Goal: Task Accomplishment & Management: Use online tool/utility

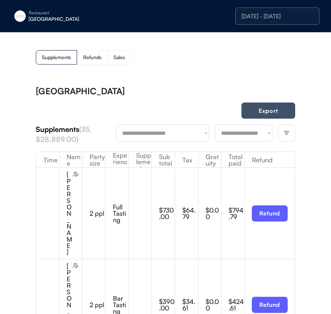
click at [258, 107] on button "Export" at bounding box center [269, 111] width 54 height 16
click at [281, 19] on div "[DATE] - [DATE]" at bounding box center [278, 16] width 72 height 6
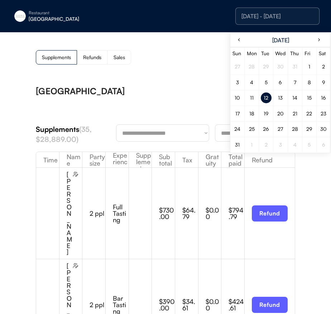
click at [282, 98] on div "13" at bounding box center [280, 97] width 5 height 5
click at [282, 97] on div "13" at bounding box center [280, 97] width 5 height 5
drag, startPoint x: 160, startPoint y: 78, endPoint x: 171, endPoint y: 78, distance: 11.8
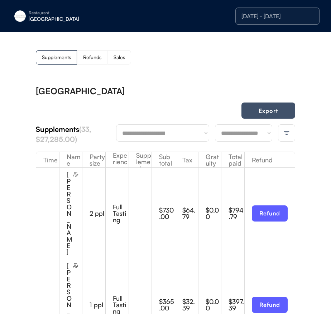
click at [258, 109] on button "Export" at bounding box center [269, 111] width 54 height 16
click at [27, 19] on div "Restaurant [GEOGRAPHIC_DATA]" at bounding box center [65, 16] width 108 height 16
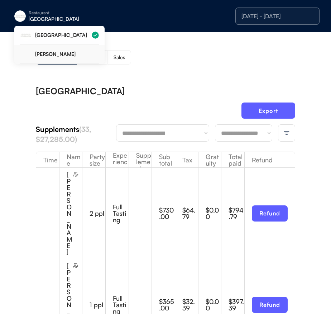
click at [44, 48] on div "[PERSON_NAME]" at bounding box center [59, 54] width 79 height 19
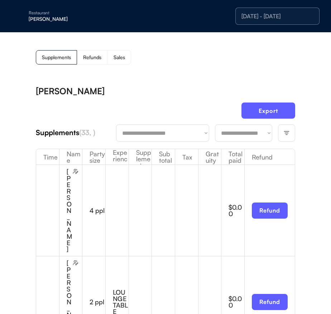
click at [265, 20] on div "[DATE] - [DATE]" at bounding box center [278, 16] width 84 height 17
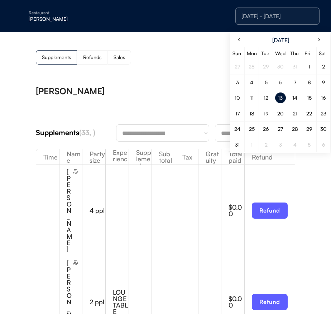
click at [268, 98] on div "12" at bounding box center [266, 97] width 5 height 5
drag, startPoint x: 268, startPoint y: 98, endPoint x: 262, endPoint y: 99, distance: 5.8
click at [268, 98] on div "12" at bounding box center [266, 97] width 5 height 5
drag, startPoint x: 138, startPoint y: 80, endPoint x: 180, endPoint y: 102, distance: 47.5
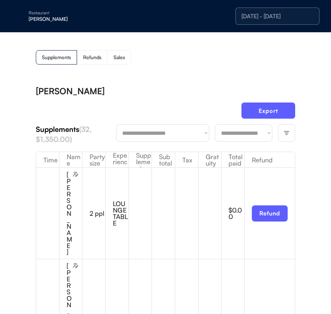
click at [289, 136] on img at bounding box center [287, 133] width 6 height 6
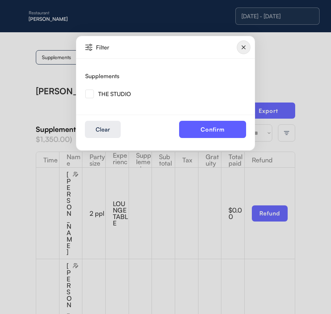
click at [198, 130] on button "Confirm" at bounding box center [212, 129] width 67 height 17
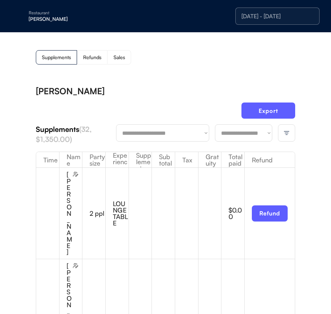
click at [279, 133] on div at bounding box center [286, 132] width 17 height 17
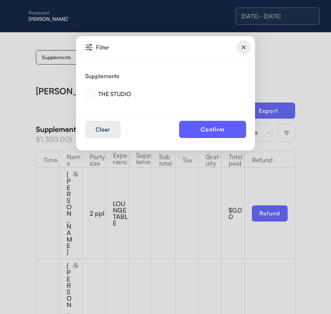
click at [90, 93] on img at bounding box center [89, 94] width 9 height 9
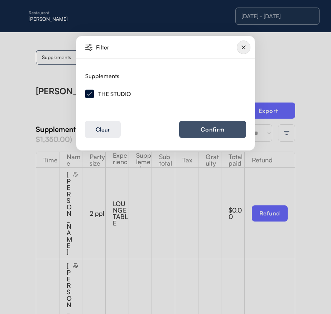
click at [223, 131] on button "Confirm" at bounding box center [212, 129] width 67 height 17
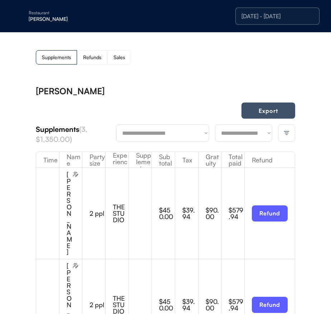
click at [261, 115] on button "Export" at bounding box center [269, 111] width 54 height 16
click at [263, 17] on div "[DATE] - [DATE]" at bounding box center [278, 16] width 72 height 6
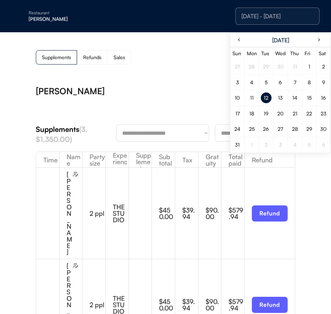
click at [281, 100] on div "13" at bounding box center [280, 97] width 5 height 5
drag, startPoint x: 163, startPoint y: 94, endPoint x: 220, endPoint y: 140, distance: 72.7
click at [164, 94] on div "[PERSON_NAME]" at bounding box center [166, 91] width 260 height 9
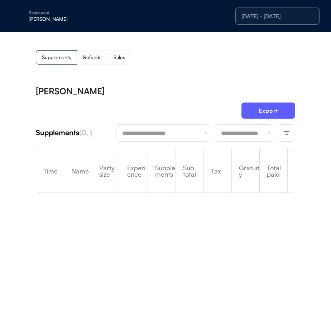
click at [283, 127] on div at bounding box center [286, 132] width 17 height 17
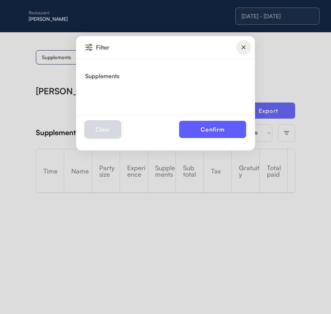
drag, startPoint x: 108, startPoint y: 123, endPoint x: 110, endPoint y: 130, distance: 7.0
click at [108, 123] on button "Clear" at bounding box center [103, 129] width 36 height 17
click at [110, 130] on button "Clear" at bounding box center [103, 129] width 36 height 17
drag, startPoint x: 246, startPoint y: 52, endPoint x: 274, endPoint y: 44, distance: 29.0
click at [246, 52] on img at bounding box center [244, 48] width 14 height 14
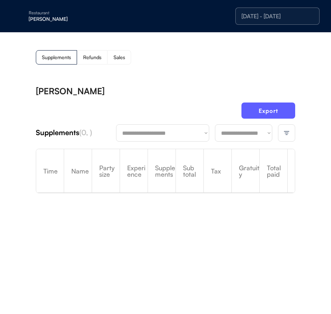
drag, startPoint x: 280, startPoint y: 43, endPoint x: 267, endPoint y: 37, distance: 14.8
click at [280, 43] on div "**********" at bounding box center [165, 147] width 331 height 231
click at [234, 8] on div "[DATE] - [DATE]" at bounding box center [258, 16] width 124 height 20
click at [256, 19] on div "[DATE] - [DATE]" at bounding box center [278, 16] width 72 height 6
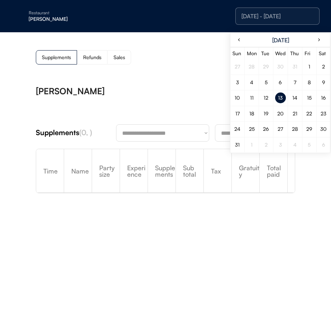
click at [267, 101] on div "12" at bounding box center [266, 98] width 11 height 11
click at [266, 101] on div "12" at bounding box center [266, 98] width 11 height 11
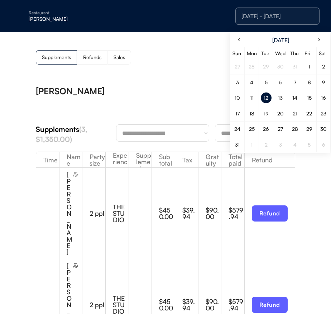
click at [133, 84] on div "**********" at bounding box center [166, 296] width 260 height 432
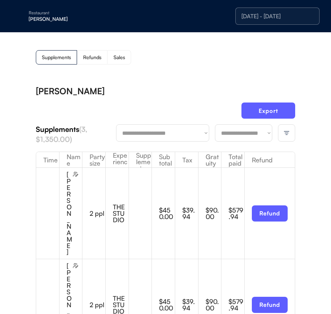
click at [253, 24] on div "[DATE] - [DATE]" at bounding box center [278, 16] width 84 height 17
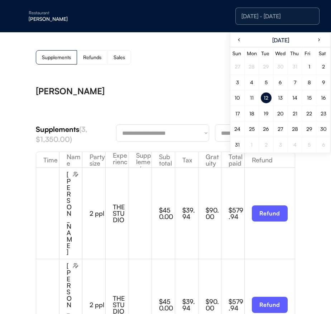
click at [278, 98] on div "13" at bounding box center [280, 97] width 5 height 5
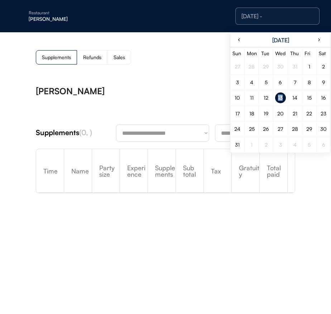
click at [278, 98] on div "13" at bounding box center [280, 97] width 5 height 5
drag, startPoint x: 118, startPoint y: 89, endPoint x: 205, endPoint y: 98, distance: 86.9
click at [118, 89] on div "[PERSON_NAME]" at bounding box center [166, 91] width 260 height 9
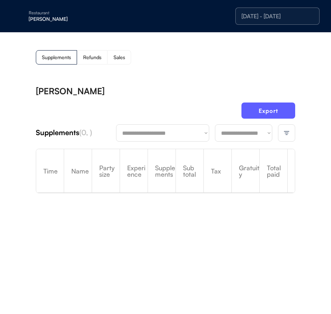
click at [250, 128] on select "**********" at bounding box center [243, 132] width 57 height 17
select select "**********"
click at [295, 131] on div at bounding box center [286, 132] width 17 height 17
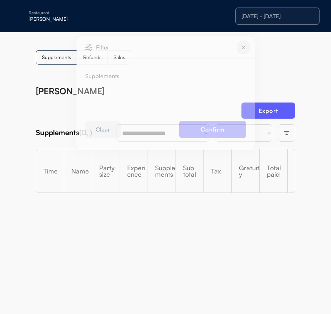
click at [291, 131] on div at bounding box center [165, 157] width 331 height 314
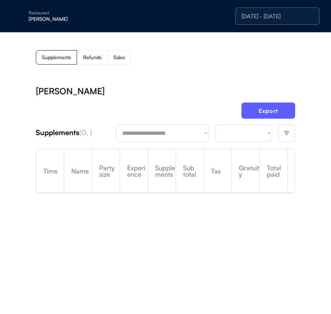
click at [287, 133] on img at bounding box center [287, 133] width 6 height 6
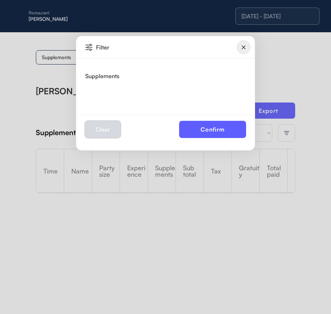
click at [105, 128] on button "Clear" at bounding box center [103, 129] width 36 height 17
click at [242, 49] on img at bounding box center [244, 48] width 14 height 14
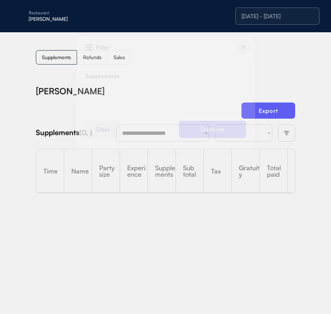
click at [260, 45] on body "**********" at bounding box center [165, 157] width 331 height 314
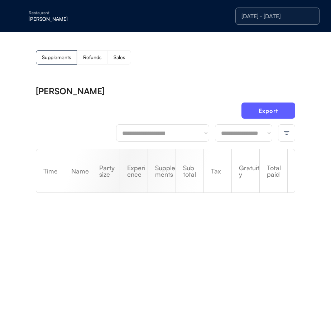
click at [256, 19] on div "[DATE] - [DATE]" at bounding box center [278, 16] width 72 height 6
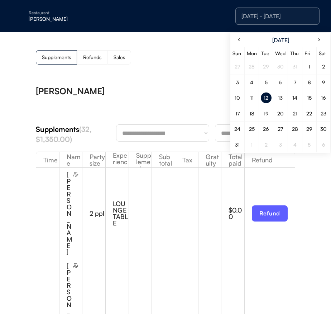
click at [282, 94] on div "13" at bounding box center [280, 98] width 11 height 11
click at [92, 94] on div "[PERSON_NAME]" at bounding box center [166, 91] width 260 height 9
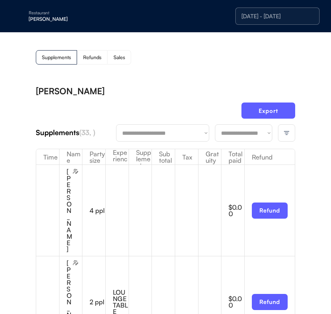
click at [283, 134] on div at bounding box center [286, 132] width 17 height 17
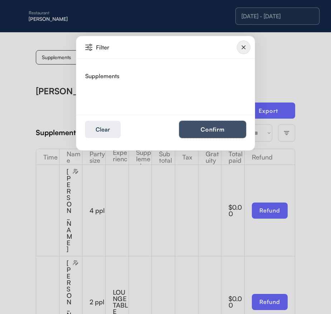
click at [200, 137] on button "Confirm" at bounding box center [212, 129] width 67 height 17
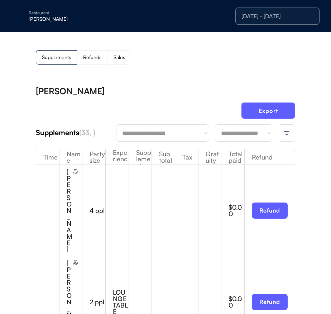
click at [291, 137] on div at bounding box center [286, 132] width 17 height 17
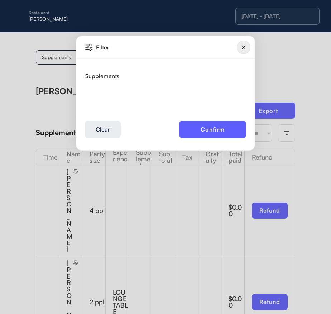
click at [242, 47] on img at bounding box center [244, 48] width 14 height 14
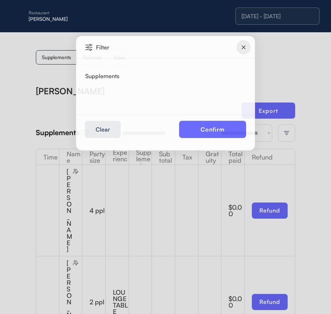
drag, startPoint x: 275, startPoint y: 52, endPoint x: 236, endPoint y: 3, distance: 63.5
click at [275, 51] on div at bounding box center [165, 157] width 331 height 314
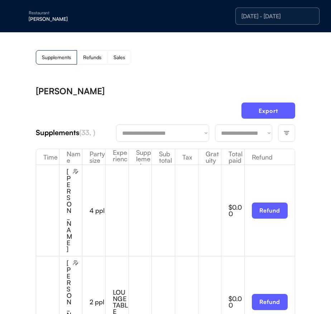
click at [265, 105] on button "Export" at bounding box center [269, 111] width 54 height 16
click at [289, 115] on button "Export" at bounding box center [269, 111] width 54 height 16
